Goal: Transaction & Acquisition: Purchase product/service

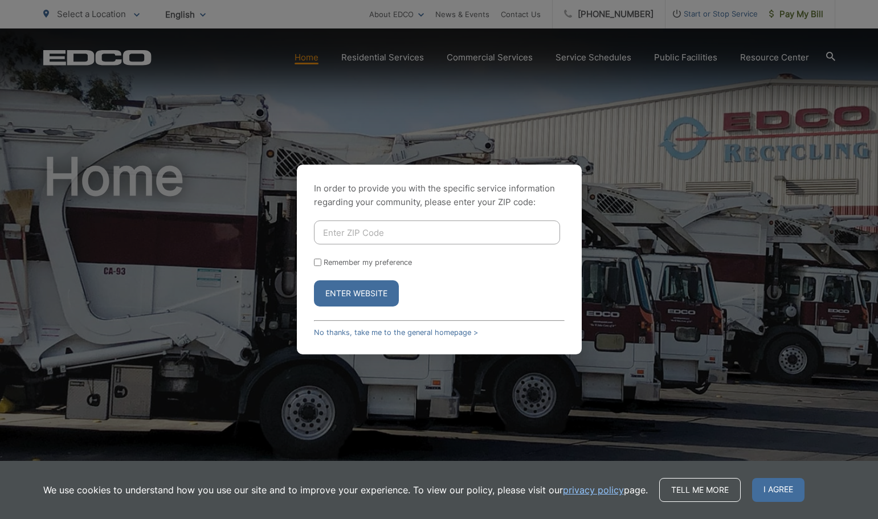
click at [444, 232] on input "Enter ZIP Code" at bounding box center [437, 232] width 246 height 24
type input "92026"
click at [317, 260] on input "Remember my preference" at bounding box center [317, 262] width 7 height 7
checkbox input "true"
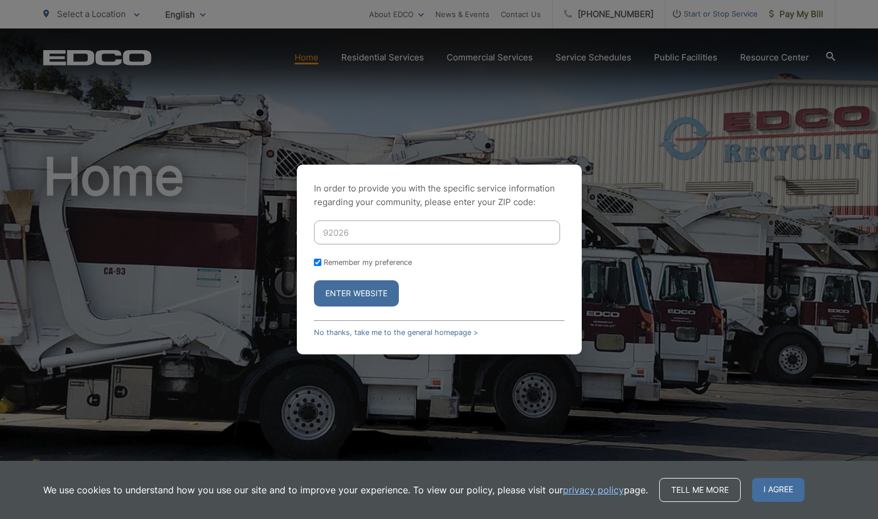
click at [320, 290] on button "Enter Website" at bounding box center [356, 293] width 85 height 26
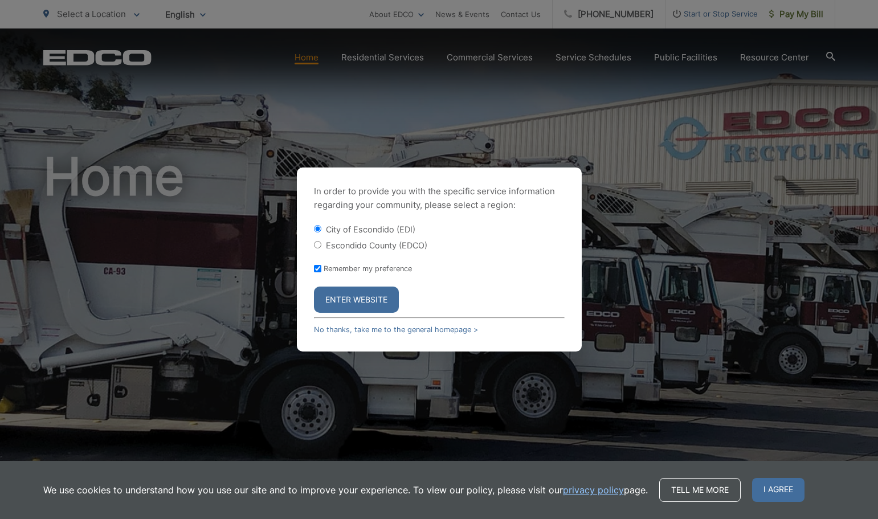
click at [318, 244] on input "Escondido County (EDCO)" at bounding box center [317, 244] width 7 height 7
radio input "true"
click at [334, 297] on button "Enter Website" at bounding box center [356, 299] width 85 height 26
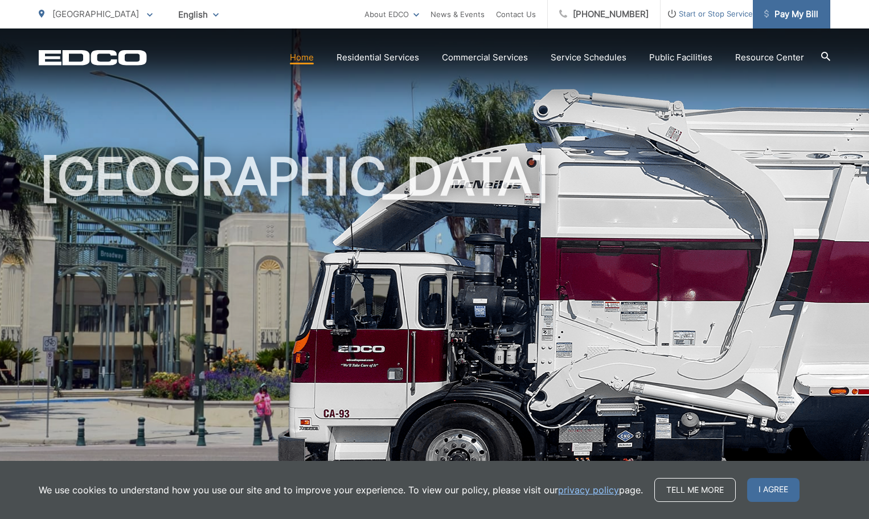
click at [788, 18] on span "Pay My Bill" at bounding box center [791, 14] width 54 height 14
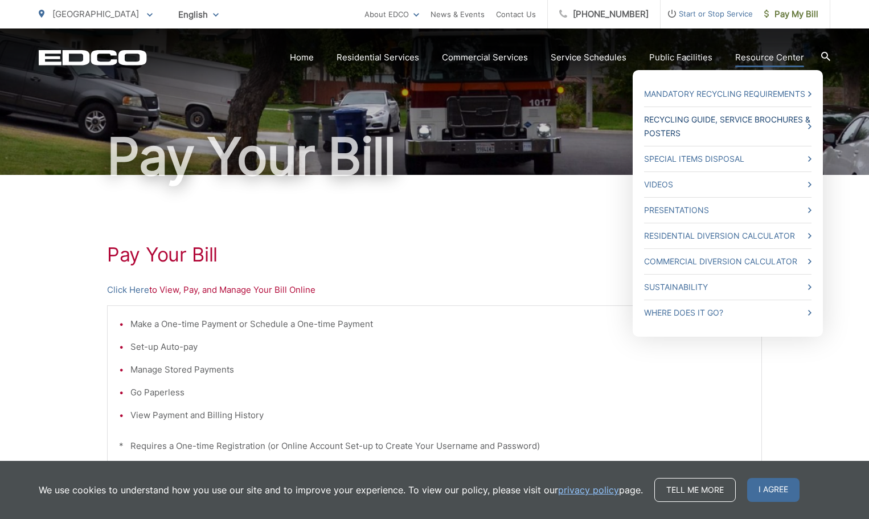
scroll to position [114, 0]
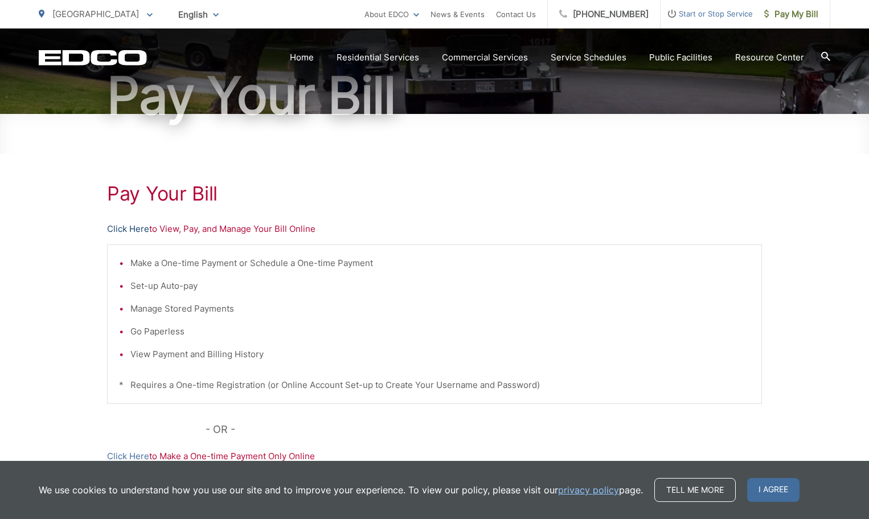
click at [124, 231] on link "Click Here" at bounding box center [128, 229] width 42 height 14
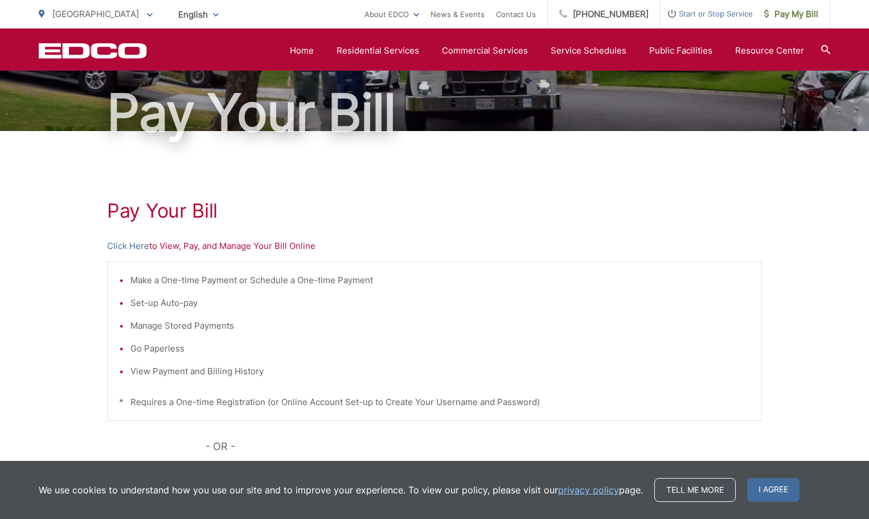
scroll to position [0, 0]
